Goal: Check status: Check status

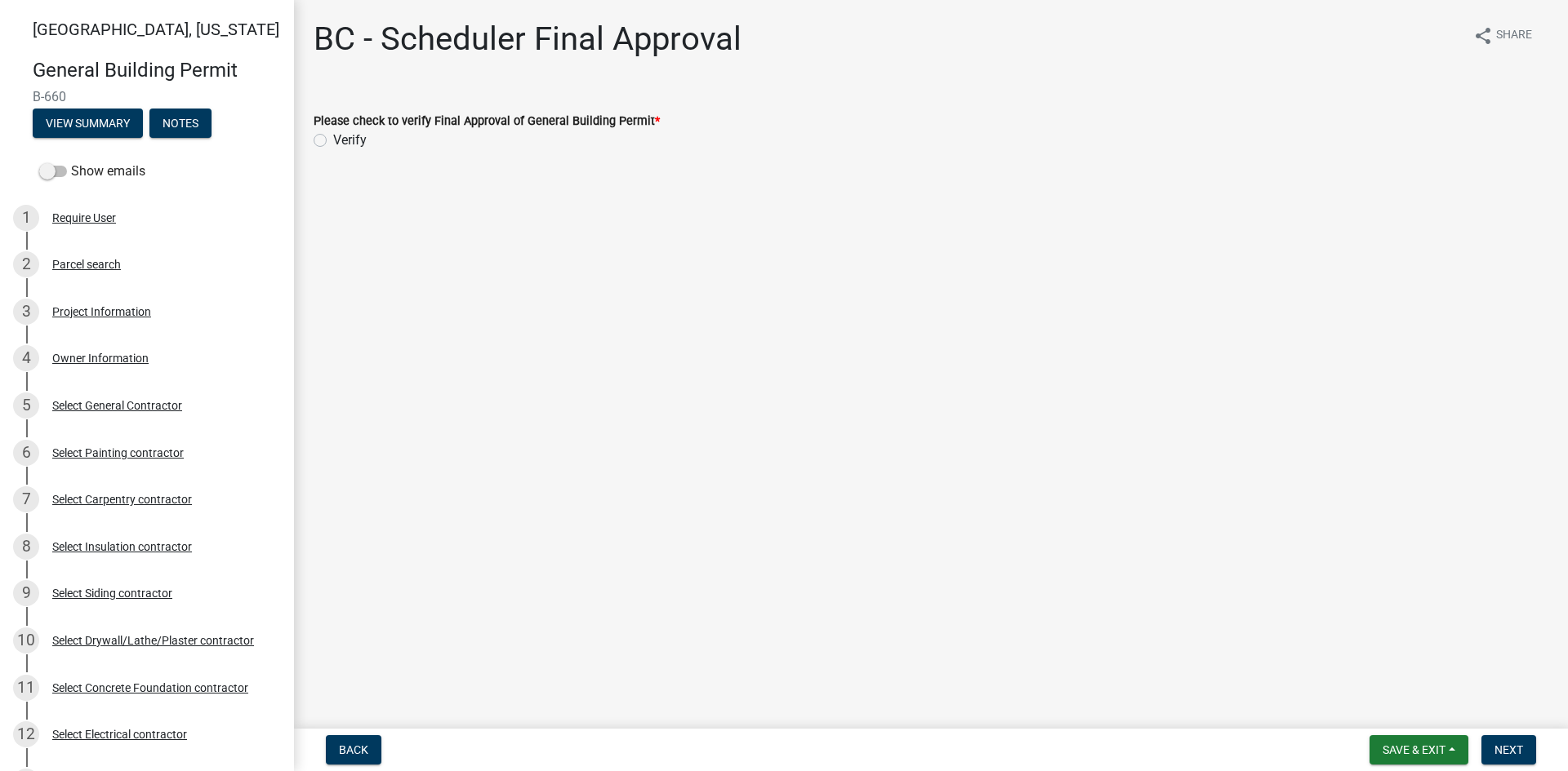
click at [327, 125] on label "Please check to verify Final Approval of General Building Permit *" at bounding box center [486, 121] width 346 height 11
click at [334, 139] on label "Verify" at bounding box center [350, 140] width 34 height 19
click at [334, 139] on input "Verify" at bounding box center [339, 136] width 11 height 11
radio input "true"
click at [1514, 755] on span "Next" at bounding box center [1508, 750] width 28 height 13
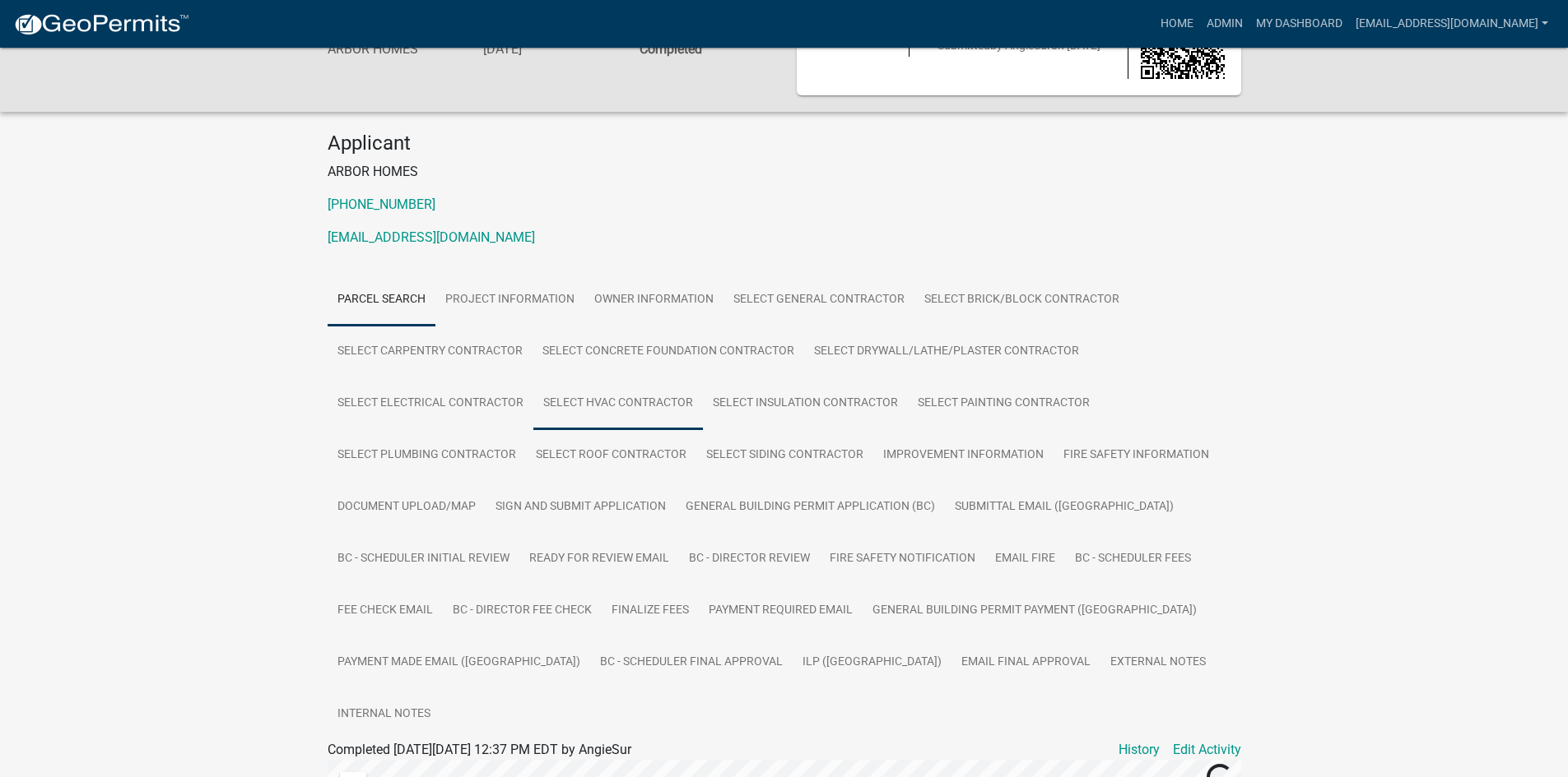
scroll to position [164, 0]
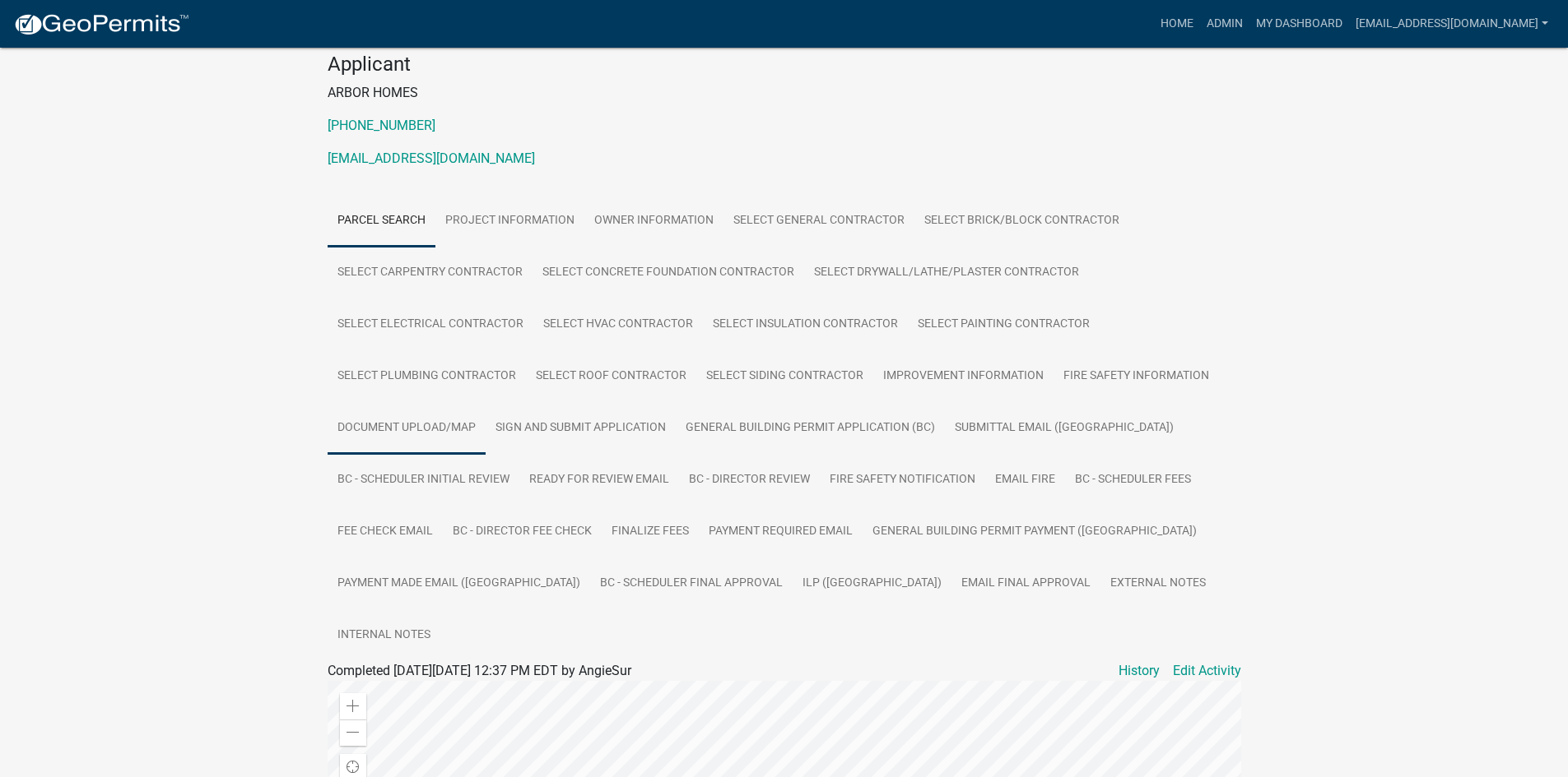
click at [416, 427] on link "Document Upload/Map" at bounding box center [406, 428] width 158 height 52
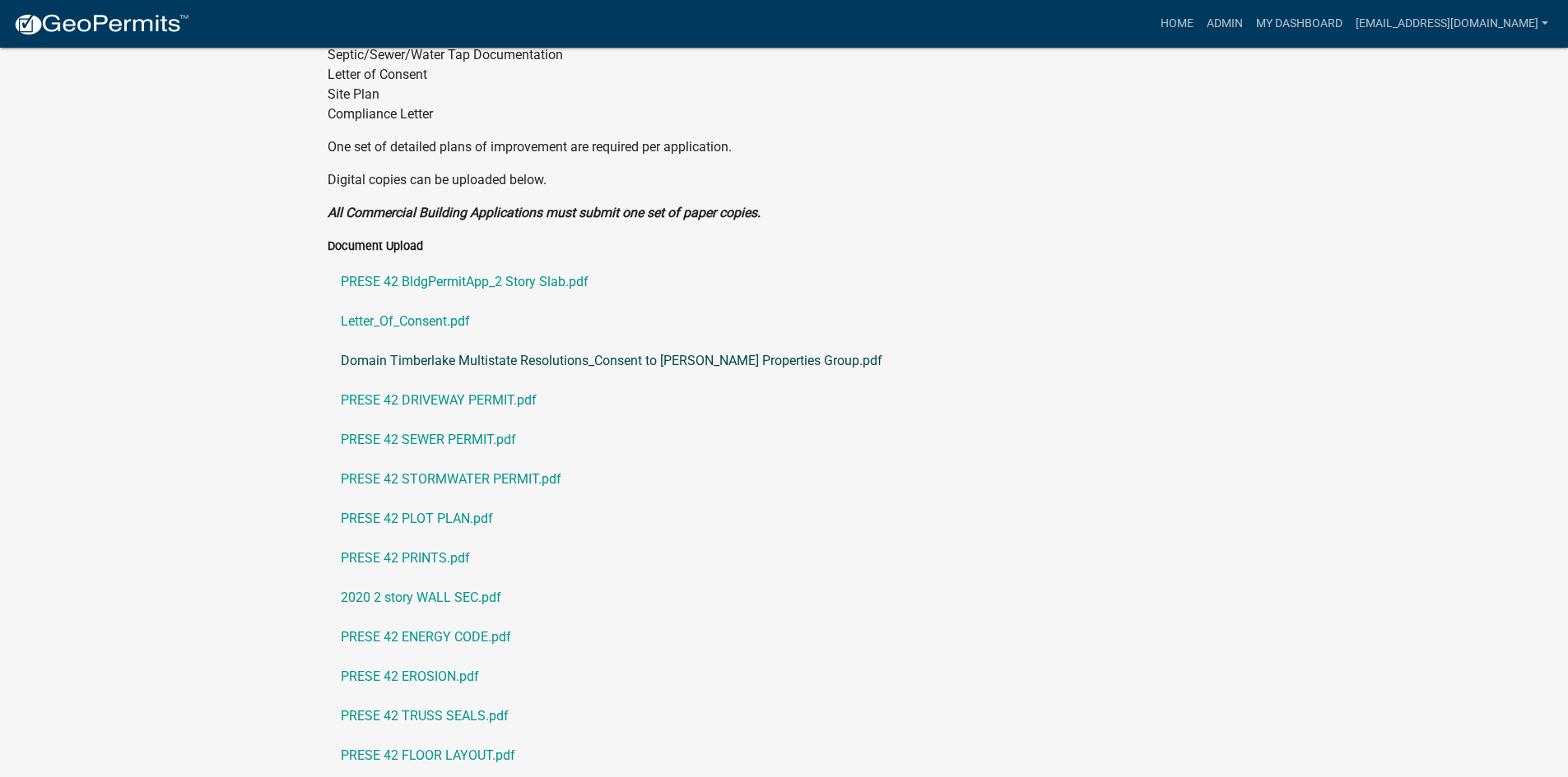
scroll to position [987, 0]
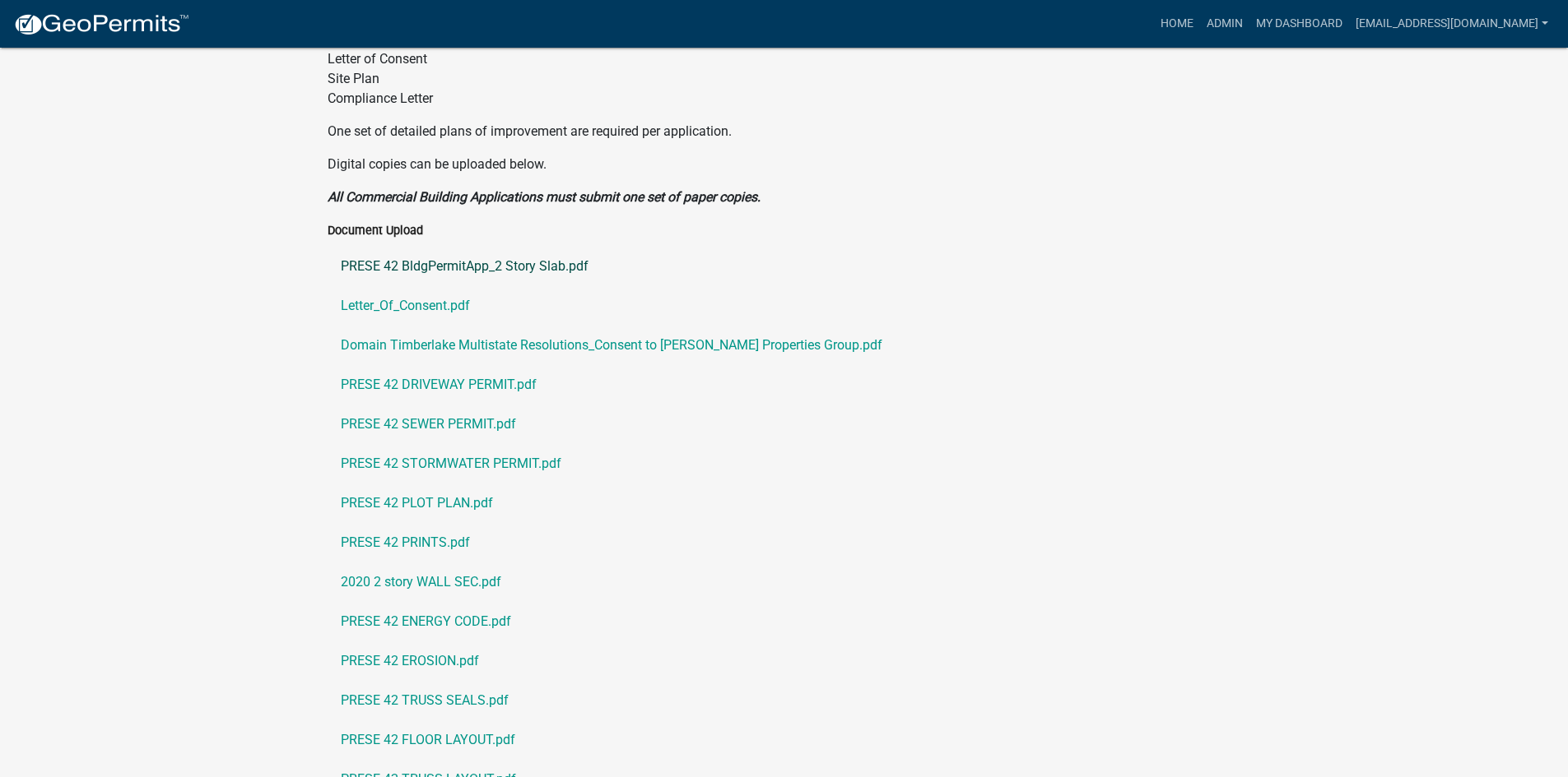
click at [455, 247] on link "PRESE 42 BldgPermitApp_2 Story Slab.pdf" at bounding box center [784, 267] width 913 height 39
click at [446, 286] on link "Letter_Of_Consent.pdf" at bounding box center [784, 306] width 913 height 39
click at [438, 325] on link "Domain Timberlake Multistate Resolutions_Consent to Clayton Properties Group.pdf" at bounding box center [784, 345] width 913 height 39
click at [454, 365] on link "PRESE 42 DRIVEWAY PERMIT.pdf" at bounding box center [784, 385] width 913 height 39
click at [462, 405] on link "PRESE 42 SEWER PERMIT.pdf" at bounding box center [784, 424] width 913 height 39
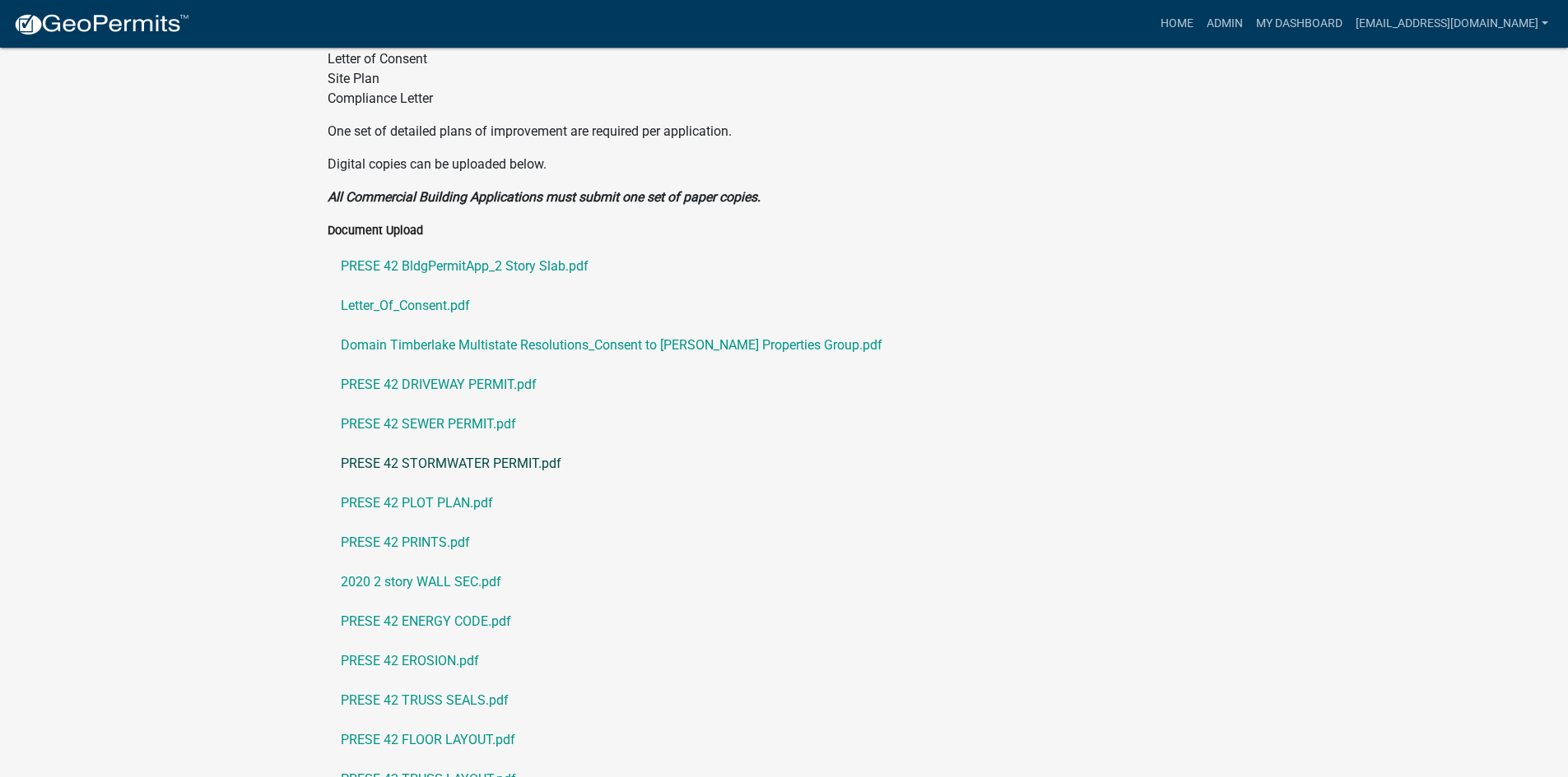
click at [429, 445] on link "PRESE 42 STORMWATER PERMIT.pdf" at bounding box center [784, 464] width 913 height 39
click at [435, 484] on link "PRESE 42 PLOT PLAN.pdf" at bounding box center [784, 503] width 913 height 39
click at [430, 523] on link "PRESE 42 PRINTS.pdf" at bounding box center [784, 542] width 913 height 39
click at [432, 563] on link "2020 2 story WALL SEC.pdf" at bounding box center [784, 582] width 913 height 39
click at [431, 602] on link "PRESE 42 ENERGY CODE.pdf" at bounding box center [784, 621] width 913 height 39
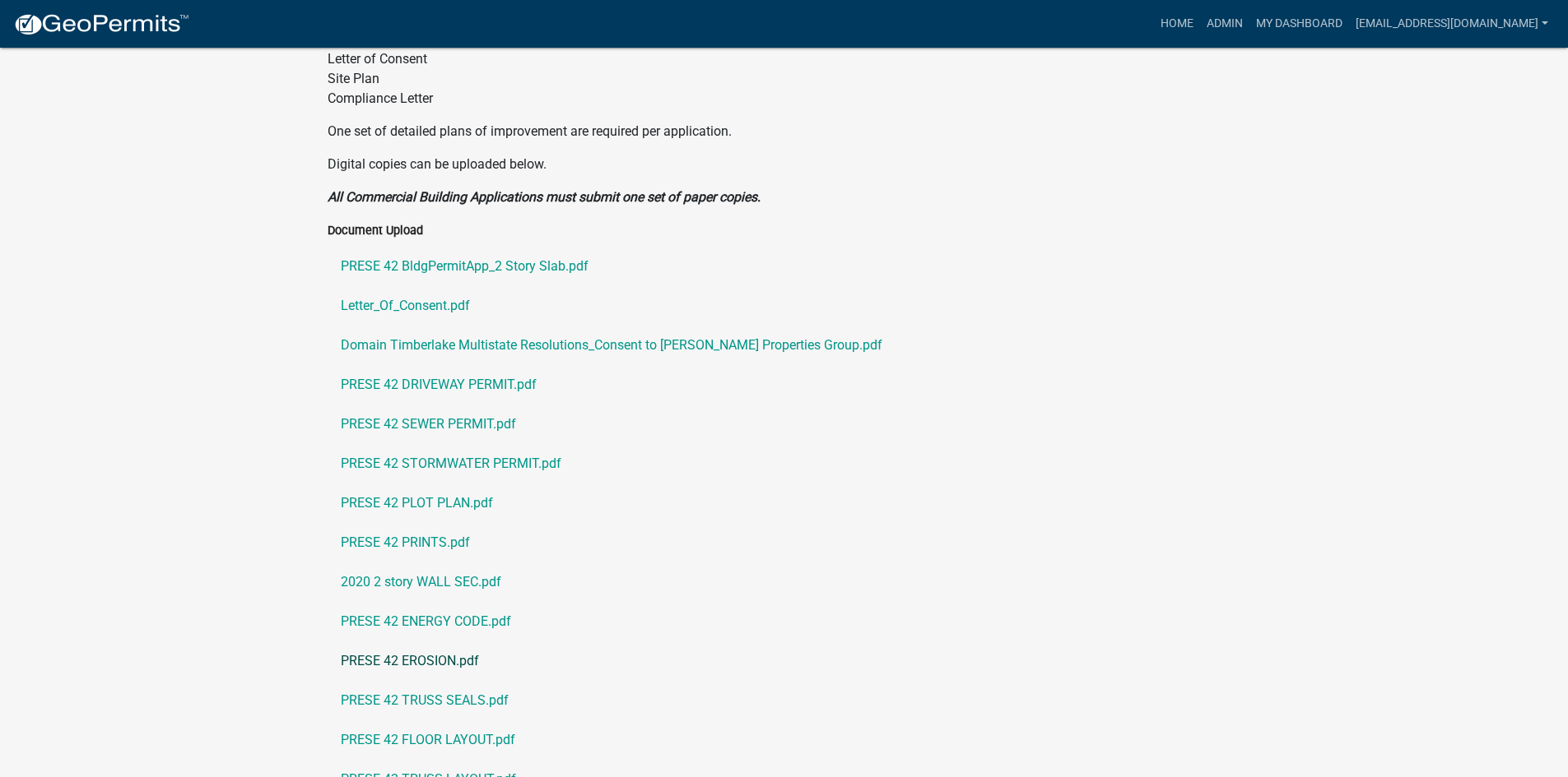
click at [423, 642] on link "PRESE 42 EROSION.pdf" at bounding box center [784, 661] width 913 height 39
click at [429, 721] on link "PRESE 42 FLOOR LAYOUT.pdf" at bounding box center [784, 741] width 913 height 39
click at [449, 760] on link "PRESE 42 TRUSS LAYOUT.pdf" at bounding box center [784, 780] width 913 height 39
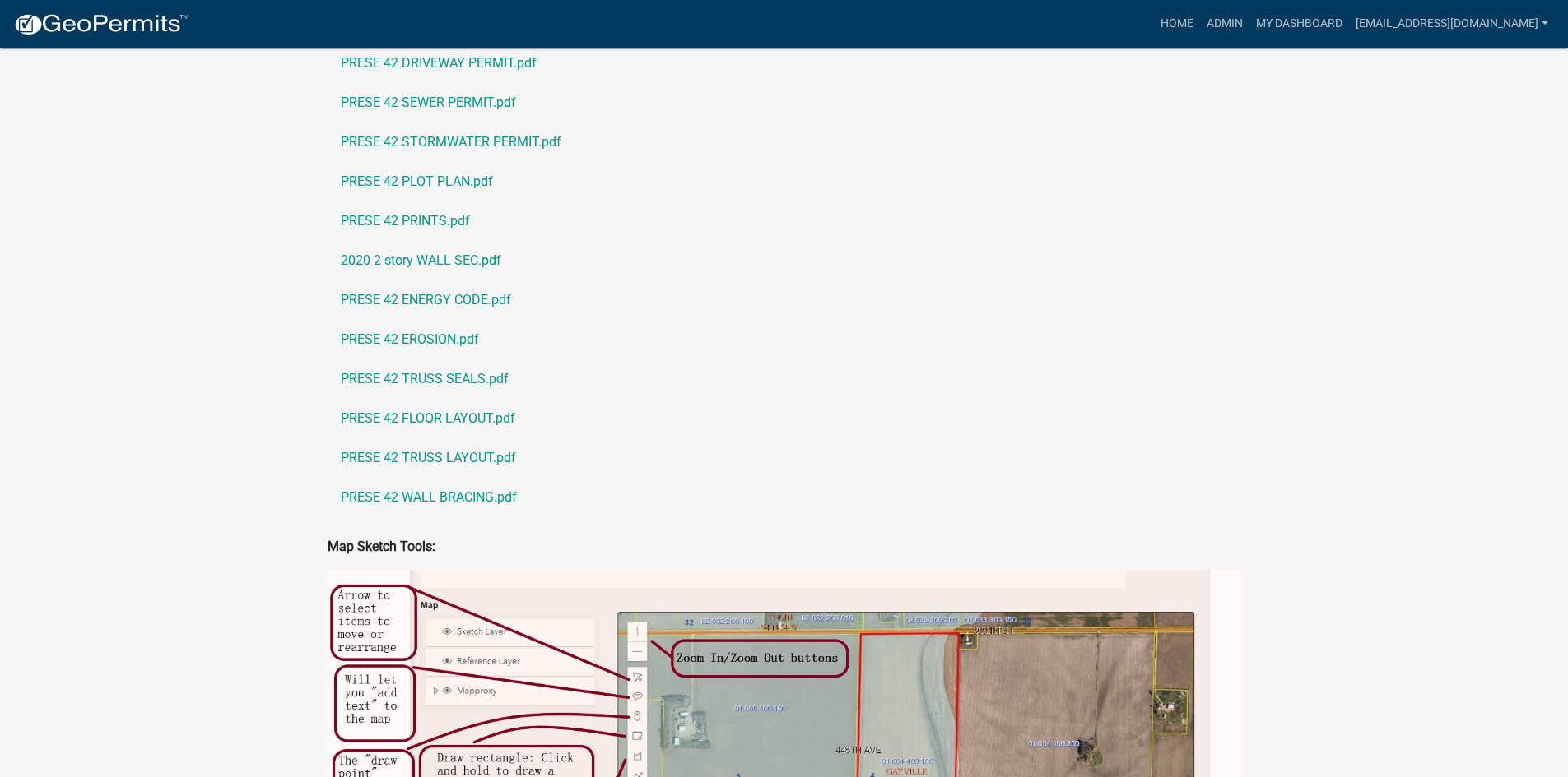
scroll to position [1316, 0]
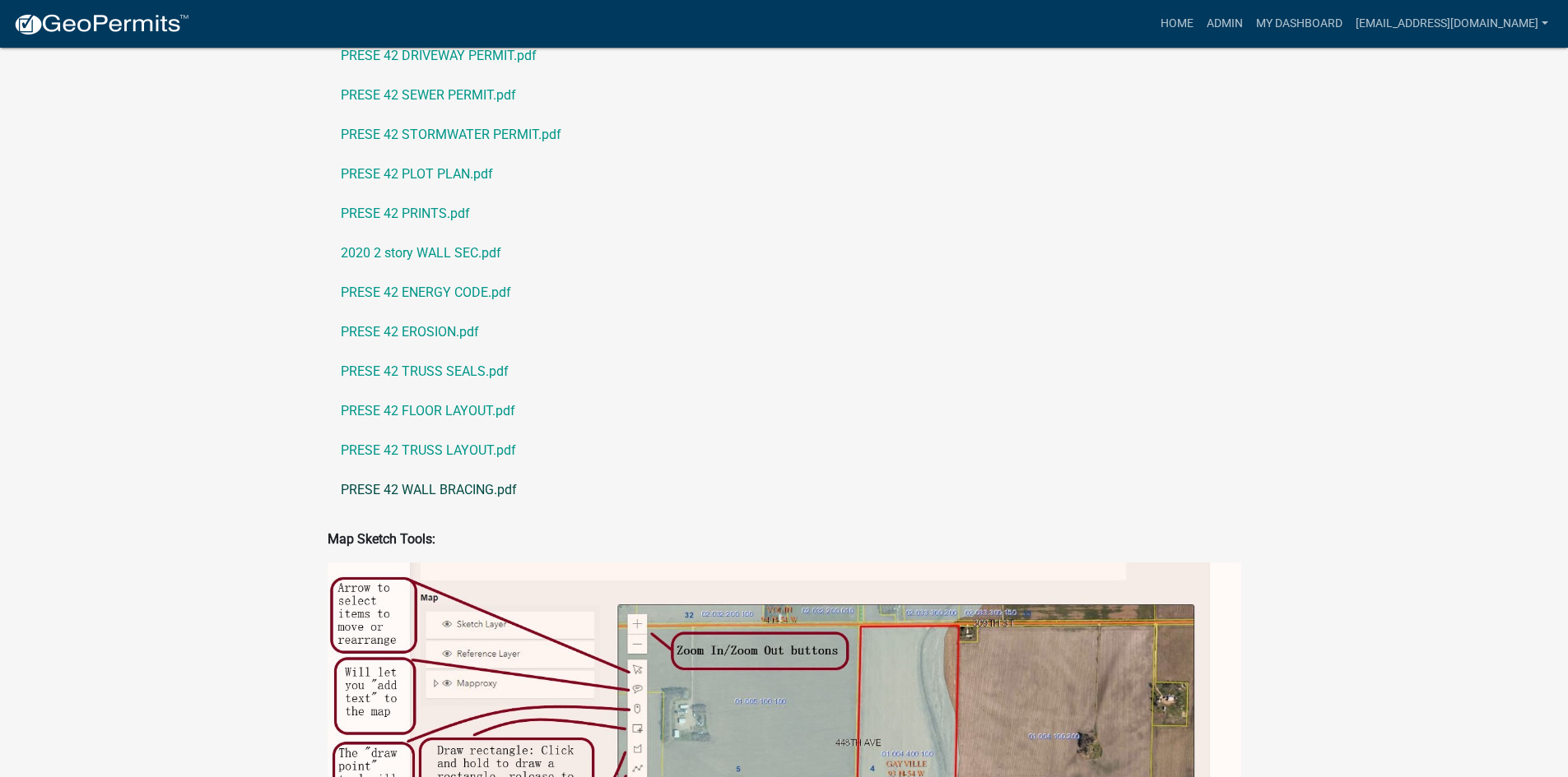
click at [463, 470] on link "PRESE 42 WALL BRACING.pdf" at bounding box center [784, 490] width 913 height 39
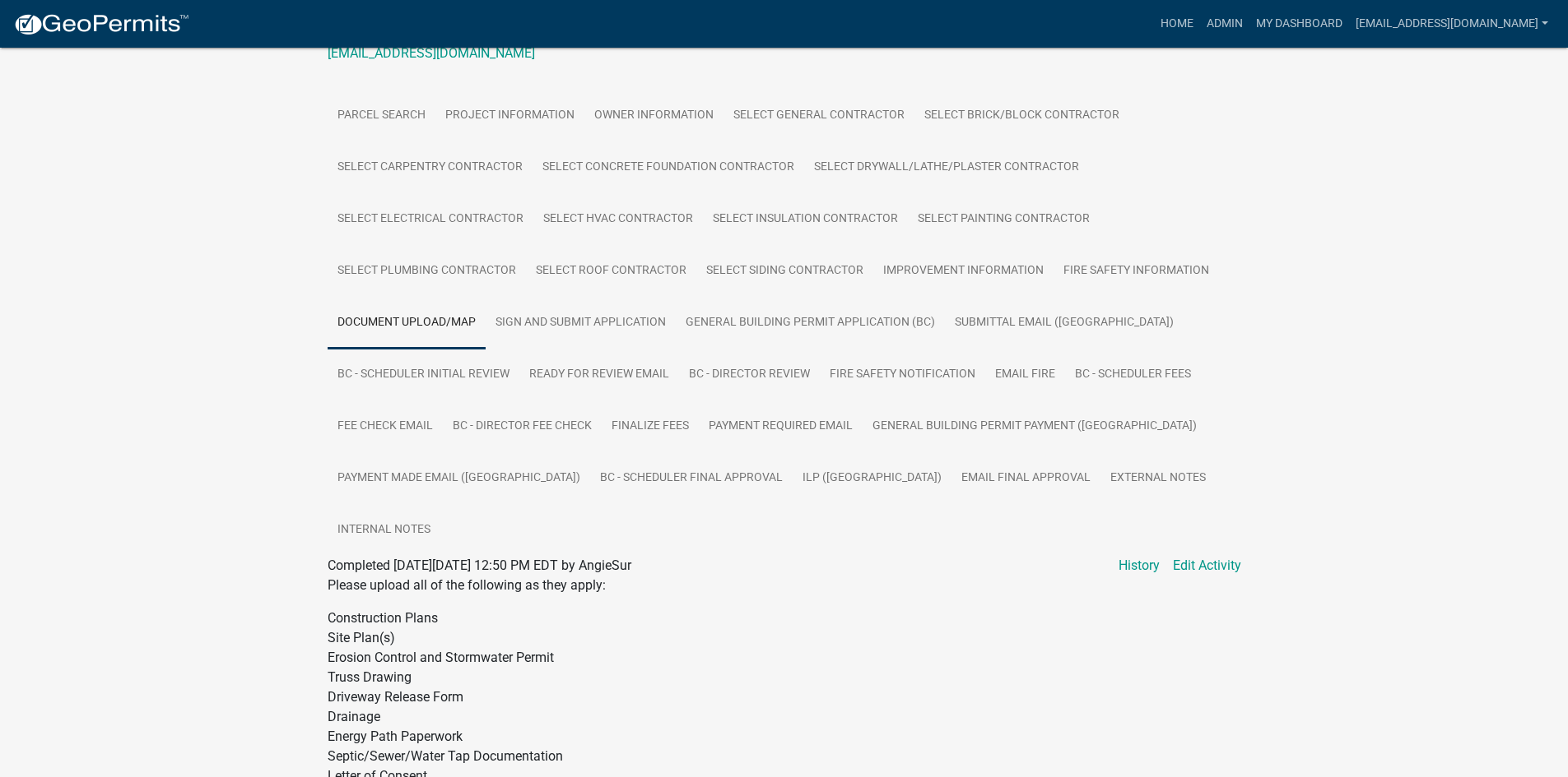
scroll to position [247, 0]
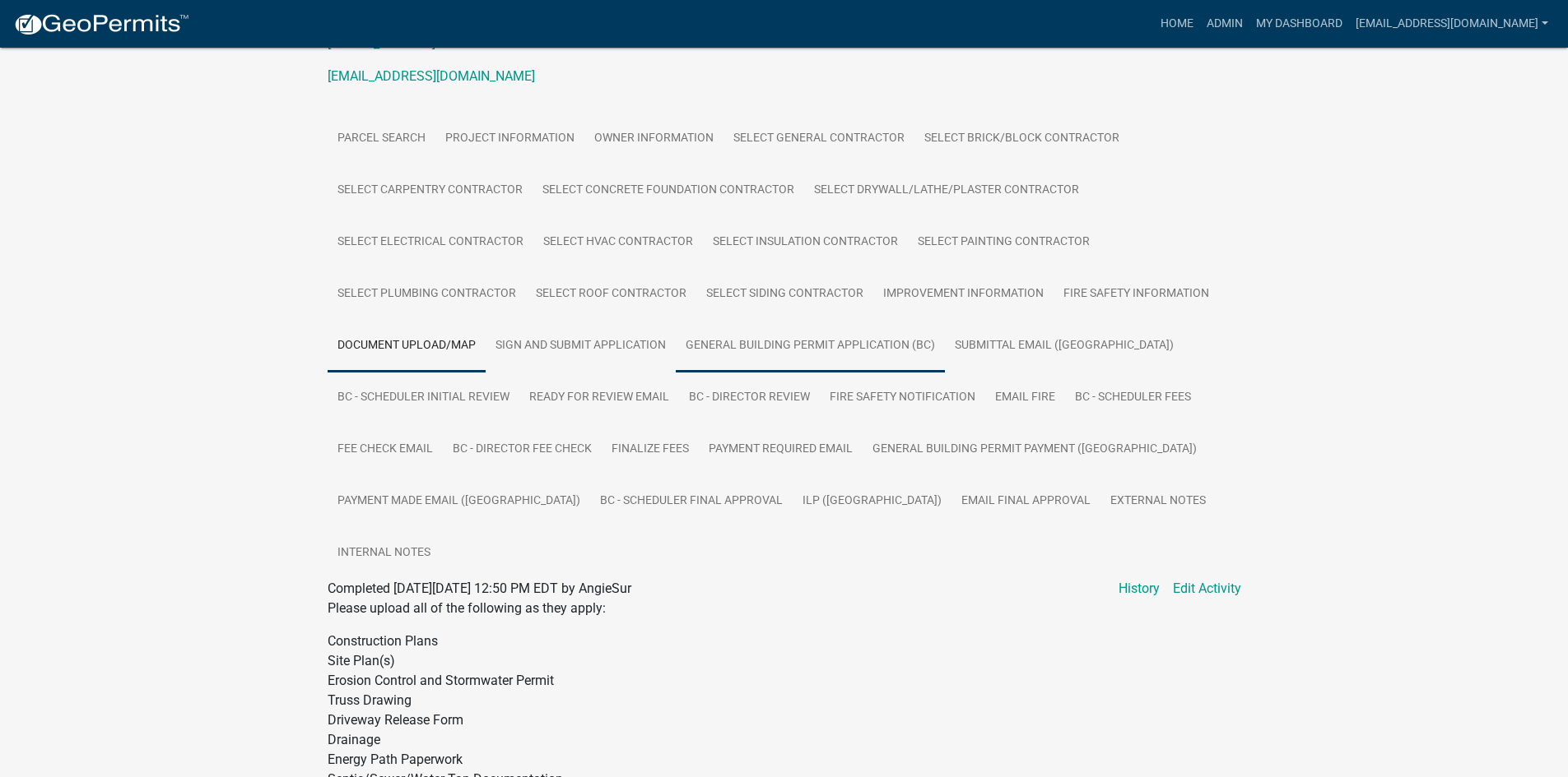
click at [782, 339] on link "General Building Permit Application (BC)" at bounding box center [810, 346] width 269 height 52
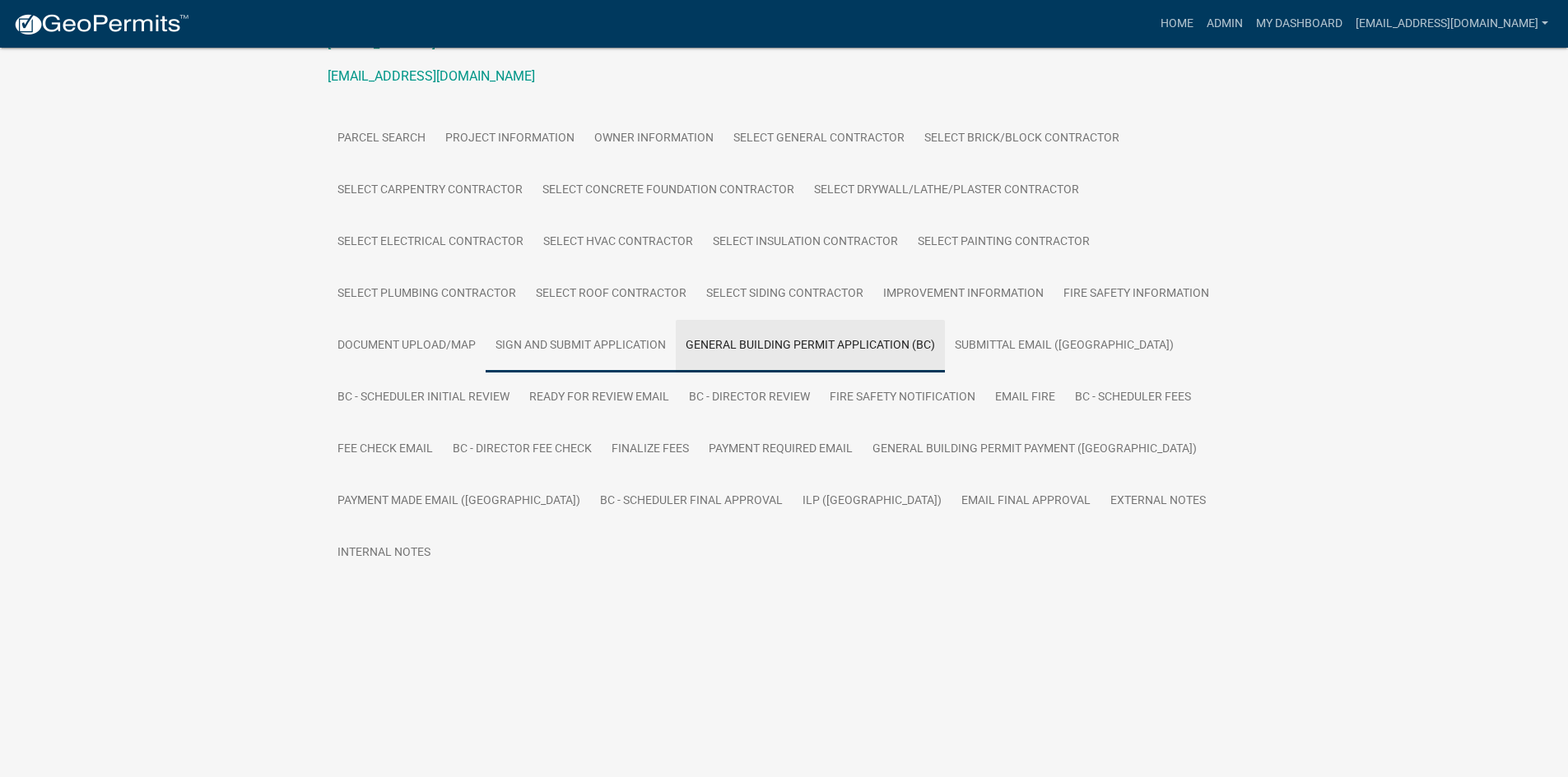
scroll to position [105, 0]
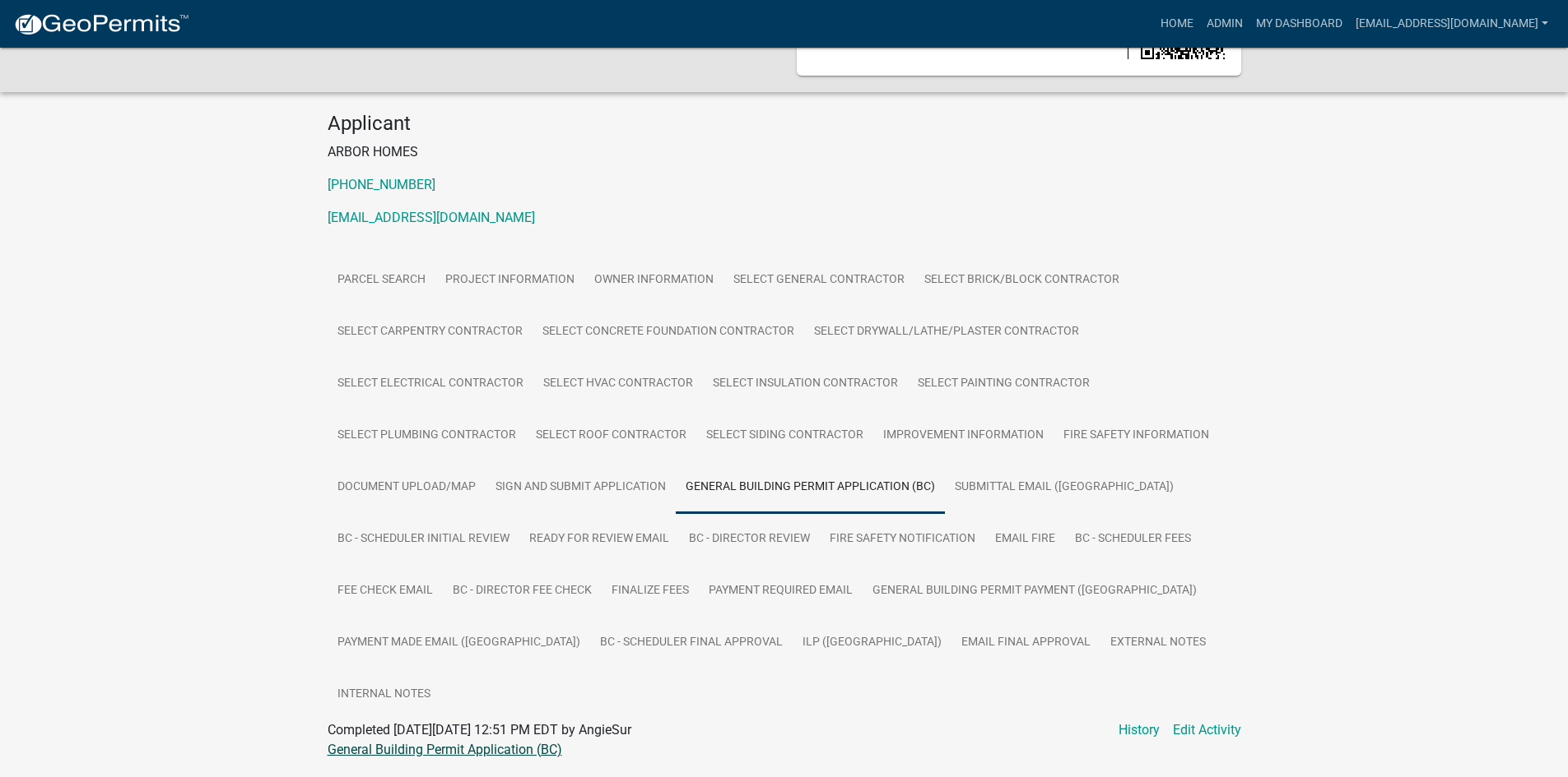
click at [431, 742] on link "General Building Permit Application (BC)" at bounding box center [445, 750] width 235 height 16
click at [792, 648] on link "ILP (BC)" at bounding box center [872, 643] width 159 height 52
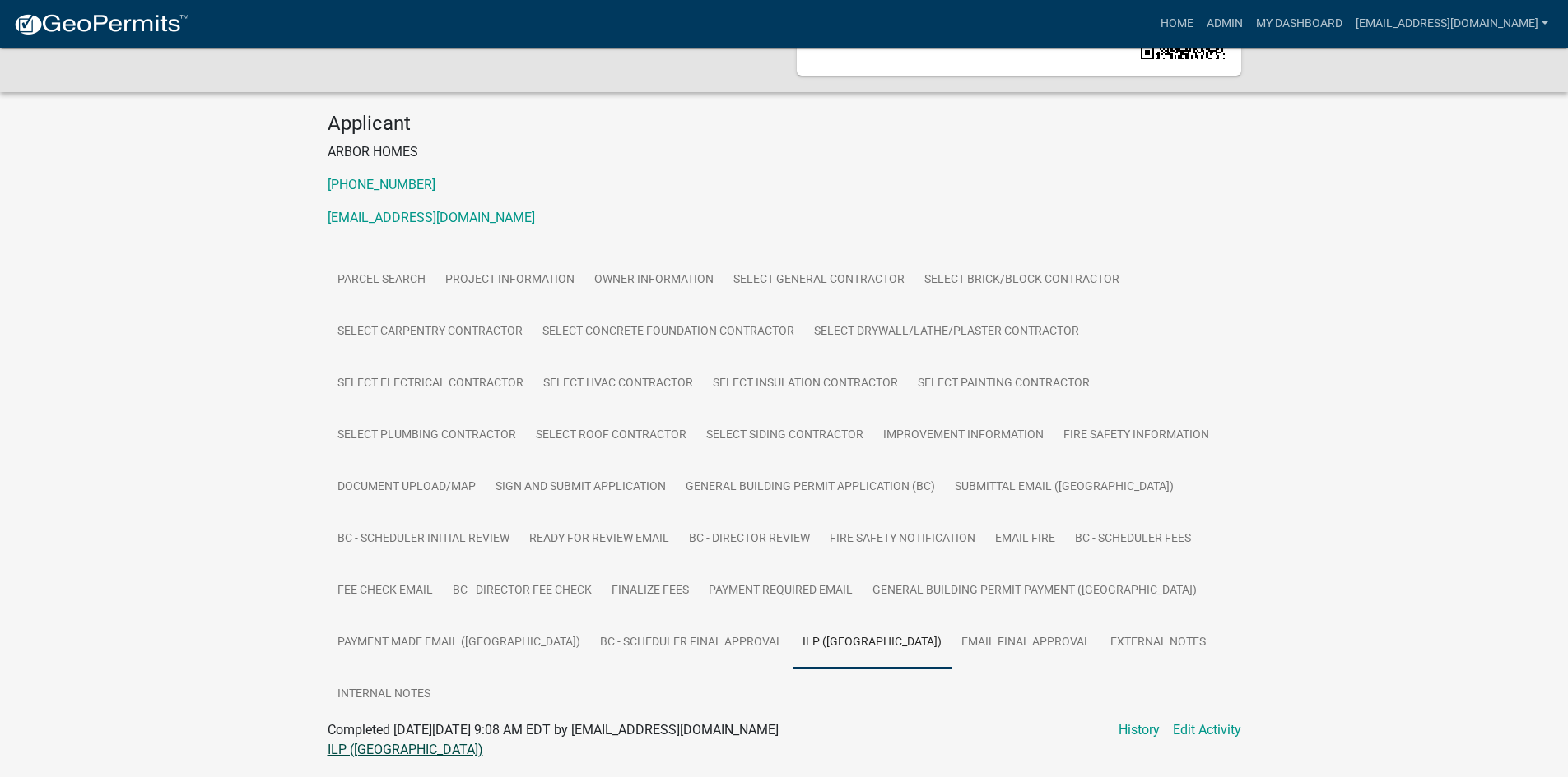
click at [350, 742] on link "ILP (BC)" at bounding box center [405, 750] width 156 height 16
